Goal: Information Seeking & Learning: Learn about a topic

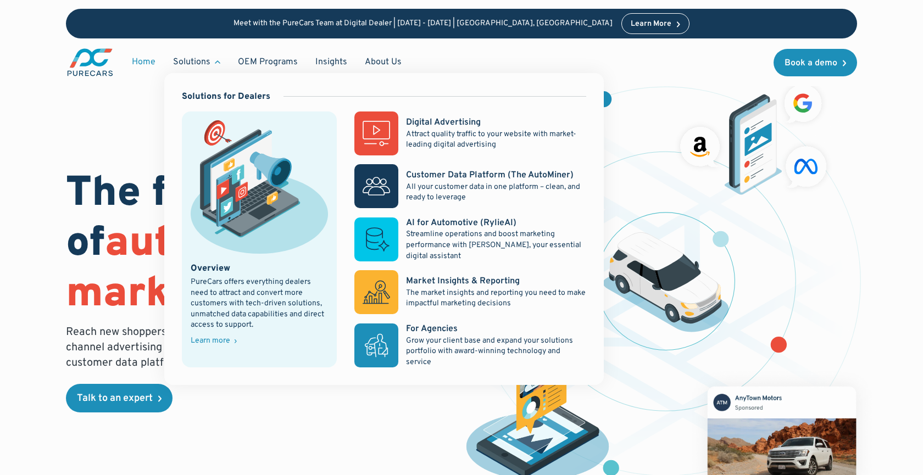
click at [191, 63] on div "Solutions" at bounding box center [191, 62] width 37 height 12
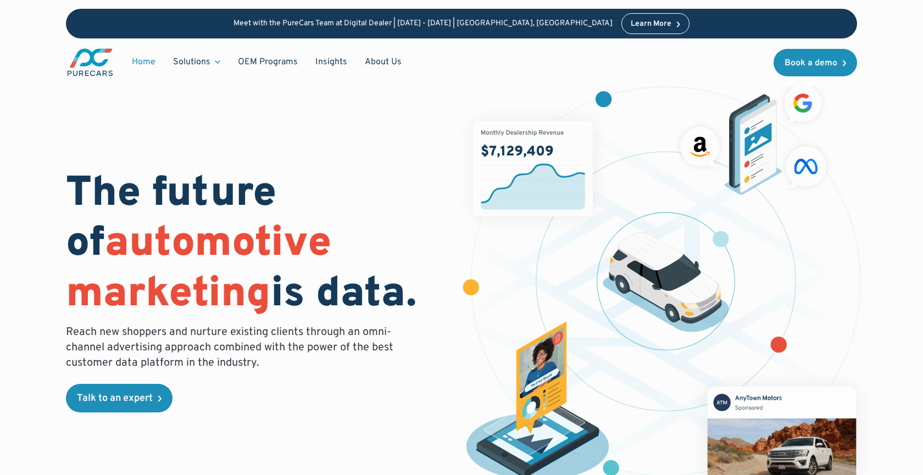
click at [191, 59] on div "Solutions" at bounding box center [191, 62] width 37 height 12
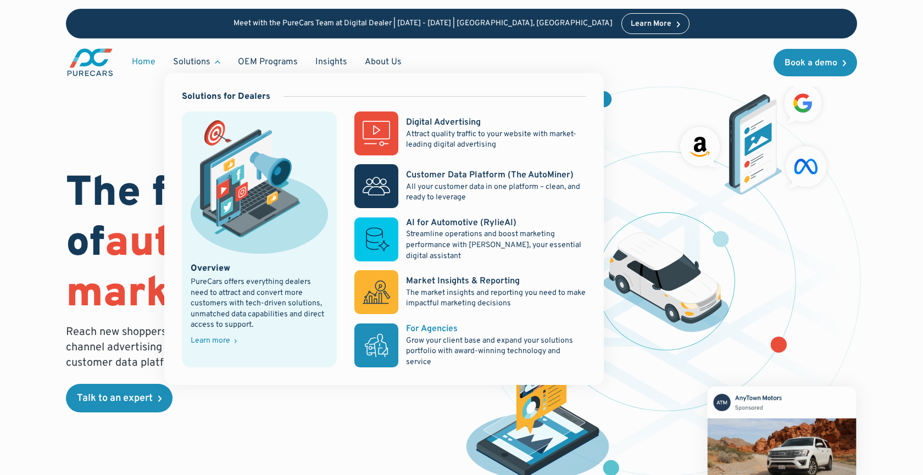
click at [457, 342] on p "Grow your client base and expand your solutions portfolio with award-winning te…" at bounding box center [496, 352] width 180 height 32
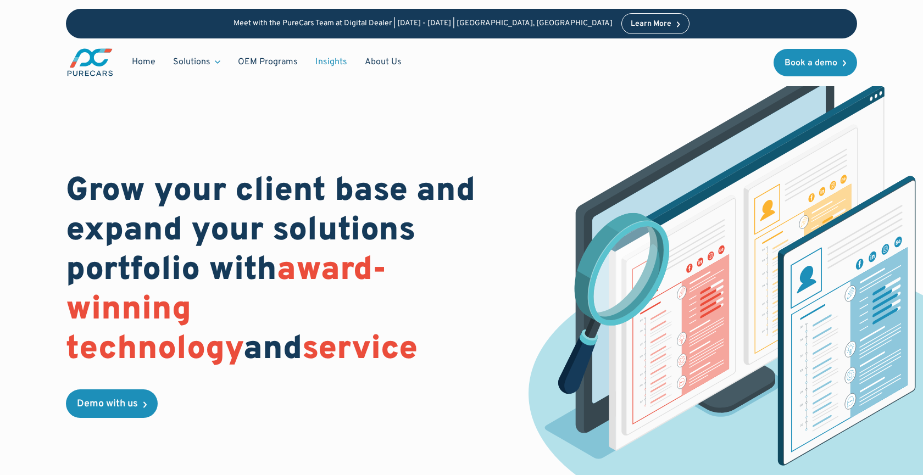
click at [330, 63] on link "Insights" at bounding box center [331, 62] width 49 height 21
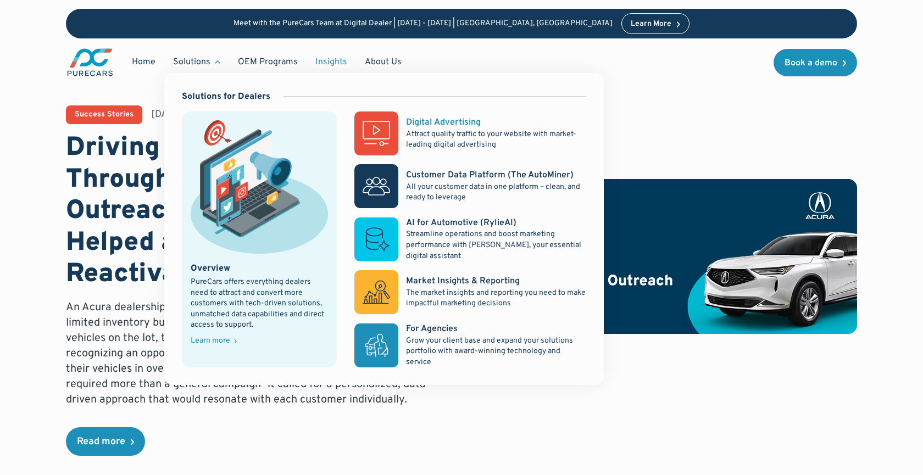
click at [453, 134] on p "Attract quality traffic to your website with market-leading digital advertising" at bounding box center [496, 139] width 180 height 21
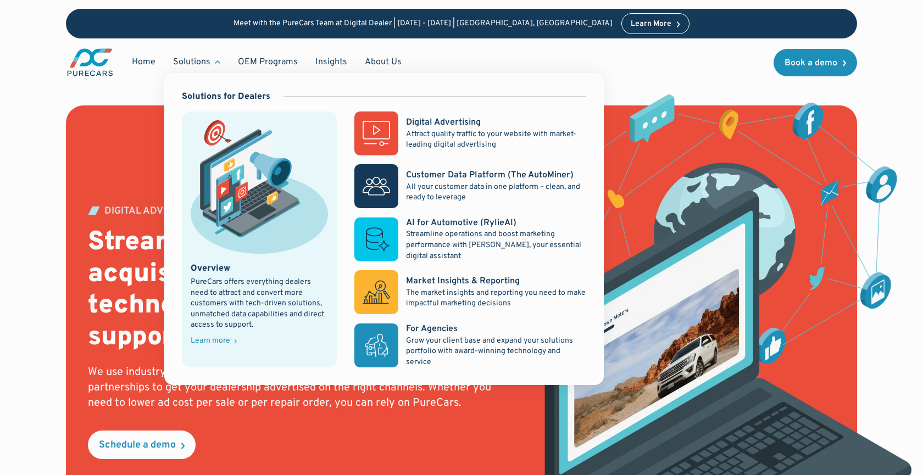
click at [195, 60] on div "Solutions" at bounding box center [191, 62] width 37 height 12
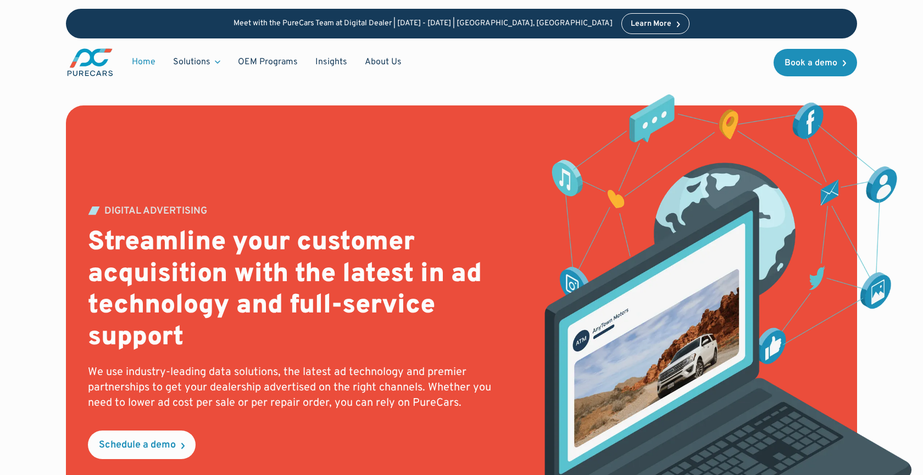
click at [142, 62] on link "Home" at bounding box center [143, 62] width 41 height 21
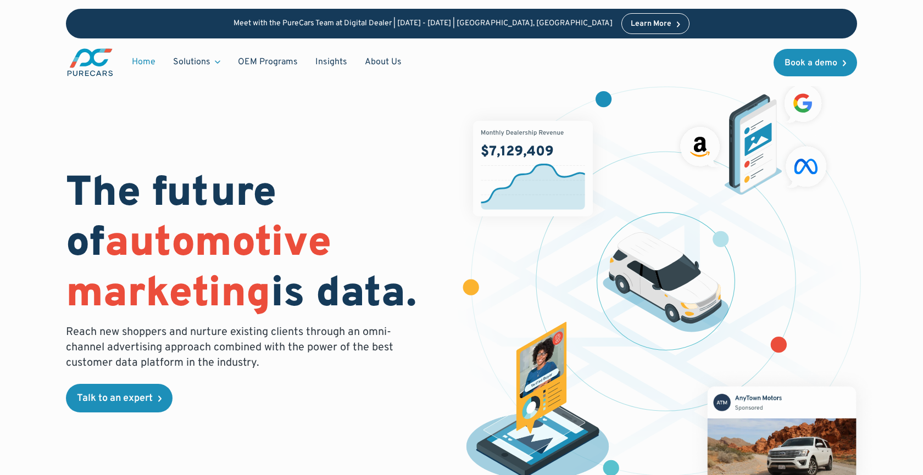
click at [147, 59] on link "Home" at bounding box center [143, 62] width 41 height 21
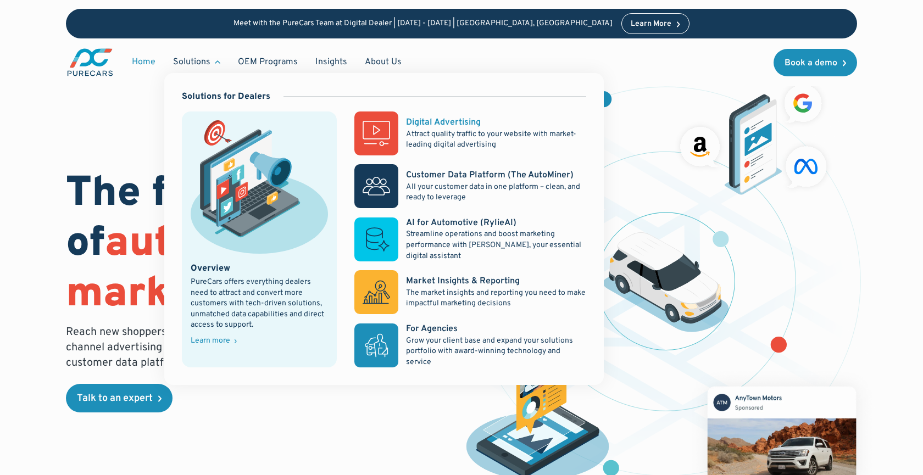
click at [429, 131] on p "Attract quality traffic to your website with market-leading digital advertising" at bounding box center [496, 139] width 180 height 21
